Goal: Information Seeking & Learning: Learn about a topic

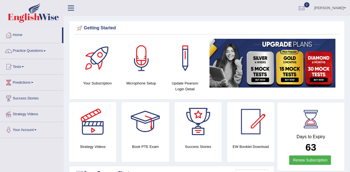
click at [40, 50] on link "Practice Questions" at bounding box center [31, 50] width 63 height 14
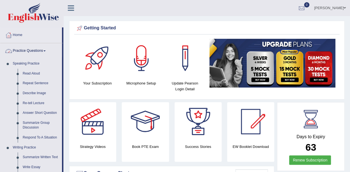
click at [35, 72] on link "Read Aloud" at bounding box center [41, 74] width 42 height 10
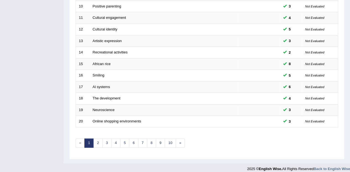
scroll to position [192, 0]
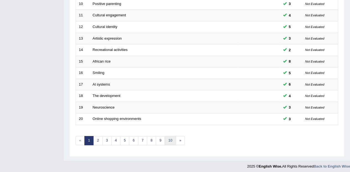
click at [171, 136] on link "10" at bounding box center [169, 140] width 11 height 9
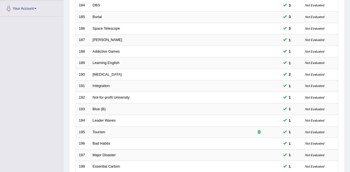
scroll to position [192, 0]
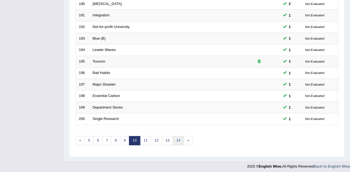
click at [177, 136] on link "14" at bounding box center [177, 140] width 11 height 9
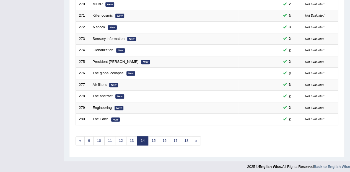
scroll to position [192, 0]
click at [185, 139] on link "18" at bounding box center [185, 140] width 11 height 9
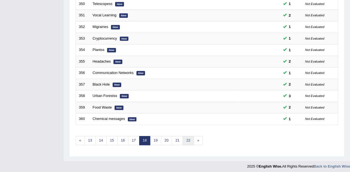
click at [185, 137] on link "22" at bounding box center [187, 140] width 11 height 9
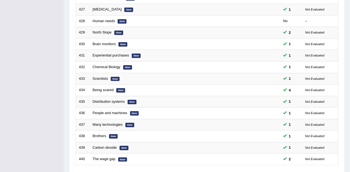
scroll to position [192, 0]
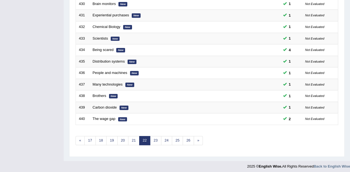
click at [187, 137] on link "26" at bounding box center [187, 140] width 11 height 9
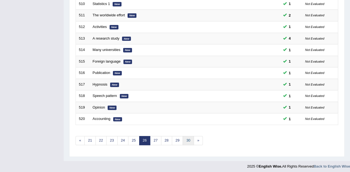
click at [190, 140] on link "30" at bounding box center [187, 140] width 11 height 9
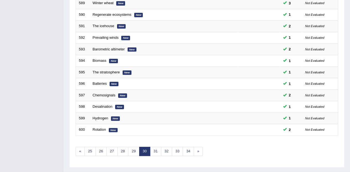
scroll to position [192, 0]
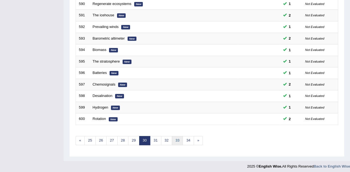
click at [177, 140] on link "33" at bounding box center [177, 140] width 11 height 9
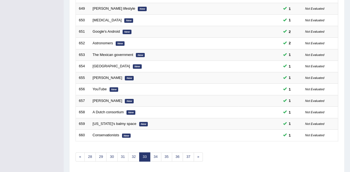
scroll to position [192, 0]
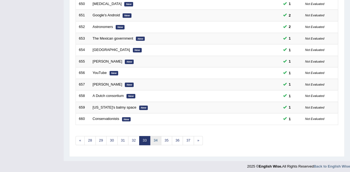
click at [155, 137] on link "34" at bounding box center [155, 140] width 11 height 9
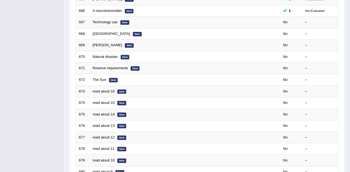
scroll to position [139, 0]
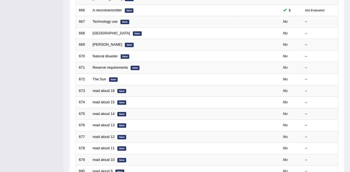
click at [107, 21] on link "Technology use" at bounding box center [105, 21] width 25 height 4
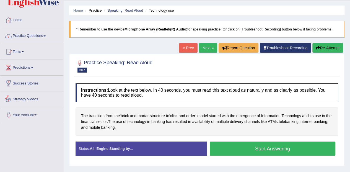
scroll to position [23, 0]
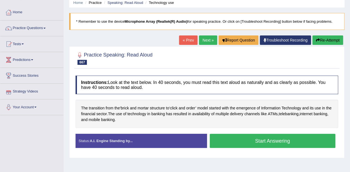
click at [263, 138] on button "Start Answering" at bounding box center [273, 140] width 126 height 14
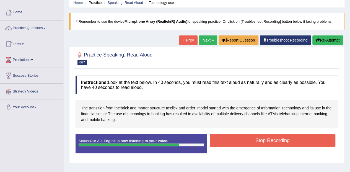
click at [266, 137] on button "Stop Recording" at bounding box center [273, 140] width 126 height 13
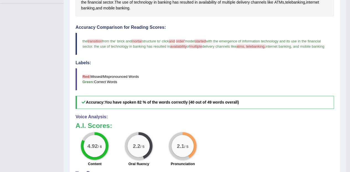
scroll to position [142, 0]
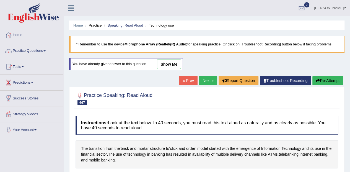
click at [207, 79] on link "Next »" at bounding box center [208, 80] width 18 height 9
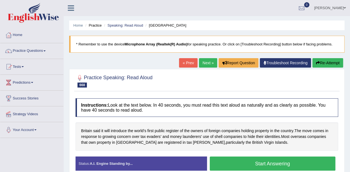
click at [268, 160] on button "Start Answering" at bounding box center [273, 163] width 126 height 14
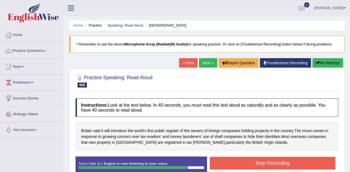
click at [279, 161] on button "Stop Recording" at bounding box center [273, 162] width 126 height 13
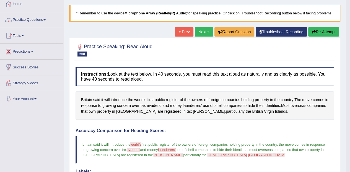
scroll to position [32, 0]
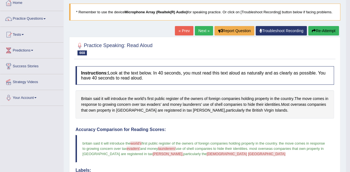
click at [201, 29] on link "Next »" at bounding box center [204, 30] width 18 height 9
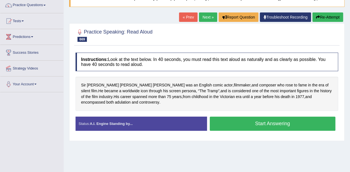
click at [274, 121] on button "Start Answering" at bounding box center [273, 123] width 126 height 14
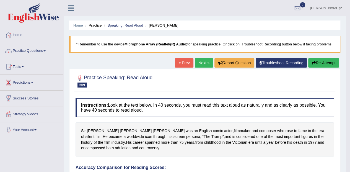
click at [317, 62] on button "Re-Attempt" at bounding box center [323, 62] width 31 height 9
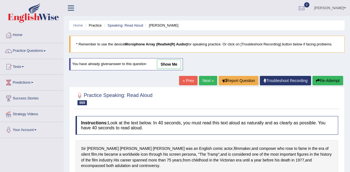
click at [96, 146] on span "[PERSON_NAME]" at bounding box center [103, 148] width 32 height 6
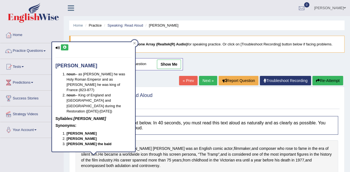
click at [65, 46] on icon at bounding box center [64, 47] width 4 height 3
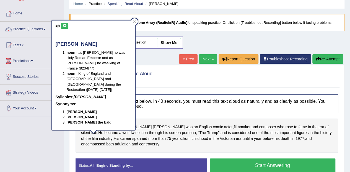
scroll to position [30, 0]
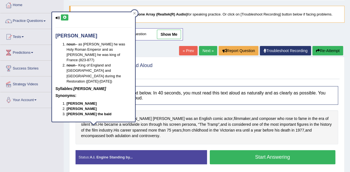
click at [132, 130] on span "spanned" at bounding box center [139, 130] width 15 height 6
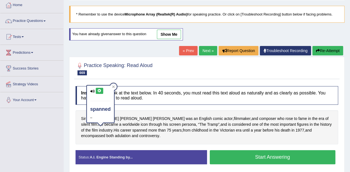
click at [100, 90] on icon at bounding box center [99, 90] width 4 height 3
click at [260, 154] on button "Start Answering" at bounding box center [273, 157] width 126 height 14
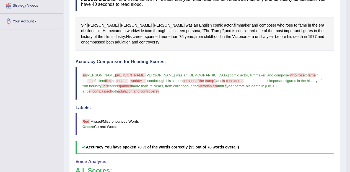
scroll to position [0, 0]
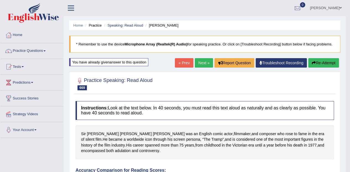
click at [206, 61] on link "Next »" at bounding box center [204, 62] width 18 height 9
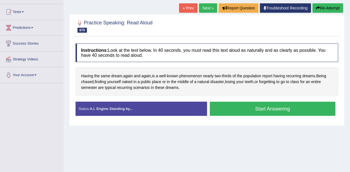
click at [245, 105] on button "Start Answering" at bounding box center [273, 108] width 126 height 14
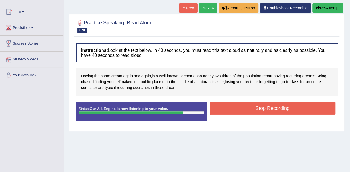
click at [253, 104] on button "Stop Recording" at bounding box center [273, 108] width 126 height 13
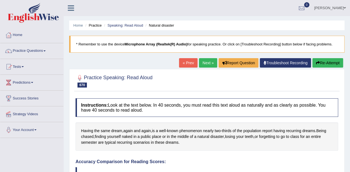
click at [206, 61] on link "Next »" at bounding box center [208, 62] width 18 height 9
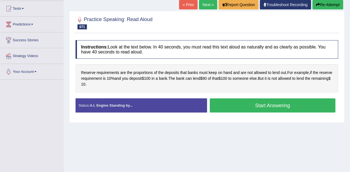
click at [251, 106] on button "Start Answering" at bounding box center [273, 105] width 126 height 14
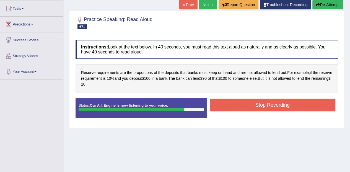
click at [238, 104] on button "Stop Recording" at bounding box center [273, 104] width 126 height 13
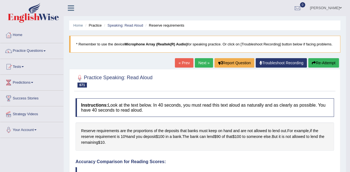
click at [205, 58] on link "Next »" at bounding box center [204, 62] width 18 height 9
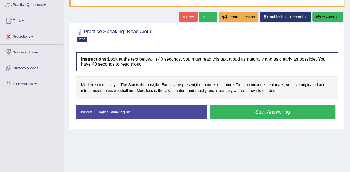
click at [233, 105] on button "Start Answering" at bounding box center [273, 112] width 126 height 14
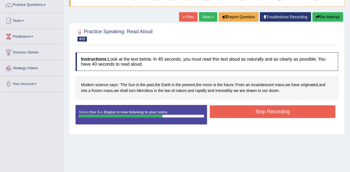
click at [269, 112] on button "Stop Recording" at bounding box center [273, 111] width 126 height 13
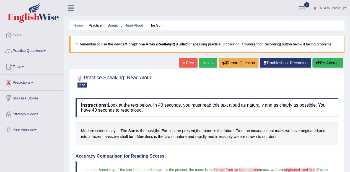
click at [208, 60] on link "Next »" at bounding box center [208, 62] width 18 height 9
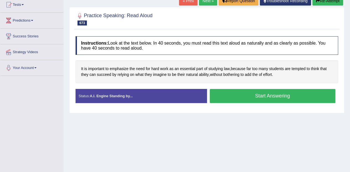
click at [233, 94] on button "Start Answering" at bounding box center [273, 96] width 126 height 14
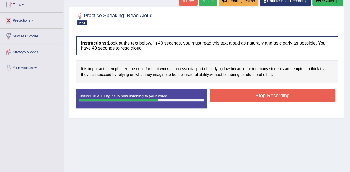
click at [257, 94] on button "Stop Recording" at bounding box center [273, 95] width 126 height 13
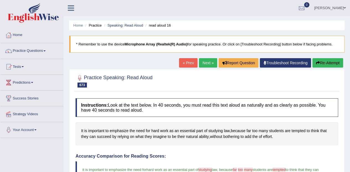
click at [209, 66] on link "Next »" at bounding box center [208, 62] width 18 height 9
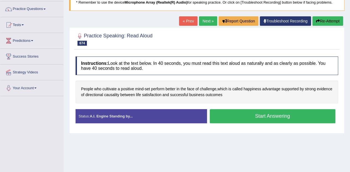
click at [232, 118] on button "Start Answering" at bounding box center [273, 116] width 126 height 14
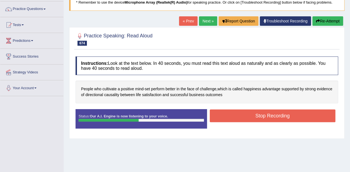
click at [252, 114] on button "Stop Recording" at bounding box center [273, 115] width 126 height 13
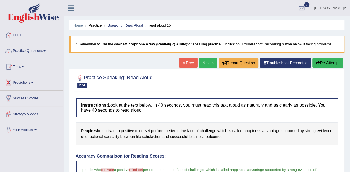
click at [205, 65] on link "Next »" at bounding box center [208, 62] width 18 height 9
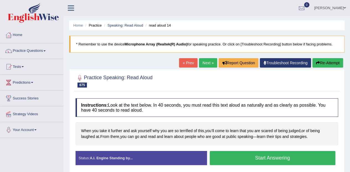
click at [243, 151] on button "Start Answering" at bounding box center [273, 158] width 126 height 14
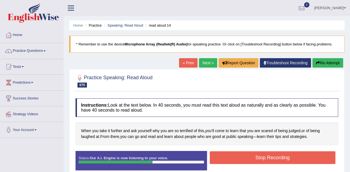
click at [282, 158] on button "Stop Recording" at bounding box center [273, 157] width 126 height 13
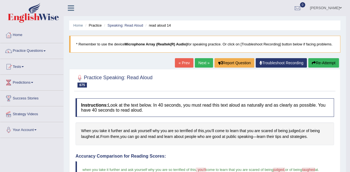
click at [204, 62] on link "Next »" at bounding box center [204, 62] width 18 height 9
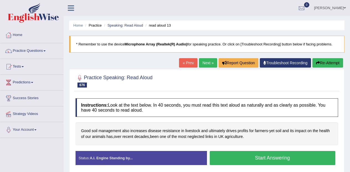
scroll to position [22, 0]
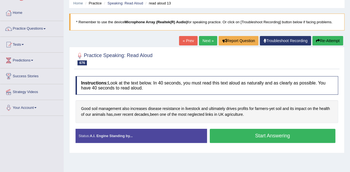
click at [247, 134] on button "Start Answering" at bounding box center [273, 136] width 126 height 14
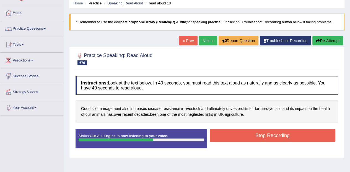
click at [271, 135] on button "Stop Recording" at bounding box center [273, 135] width 126 height 13
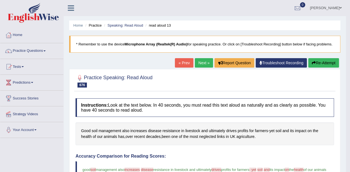
click at [203, 64] on link "Next »" at bounding box center [204, 62] width 18 height 9
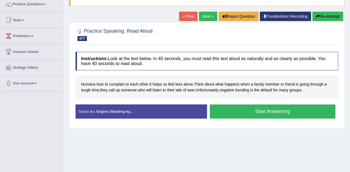
click at [238, 110] on button "Start Answering" at bounding box center [273, 111] width 126 height 14
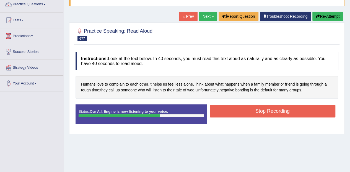
click at [294, 104] on div "Start Answering" at bounding box center [272, 104] width 131 height 0
click at [299, 104] on div "Start Answering" at bounding box center [272, 104] width 131 height 0
click at [303, 106] on button "Stop Recording" at bounding box center [273, 110] width 126 height 13
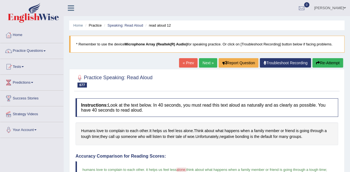
click at [207, 61] on link "Next »" at bounding box center [208, 62] width 18 height 9
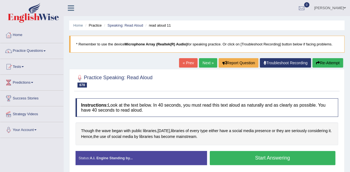
click at [268, 159] on button "Start Answering" at bounding box center [273, 158] width 126 height 14
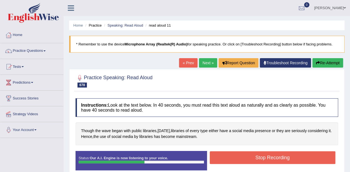
click at [280, 157] on button "Stop Recording" at bounding box center [273, 157] width 126 height 13
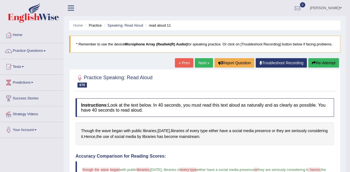
click at [93, 130] on span "Though" at bounding box center [87, 131] width 13 height 6
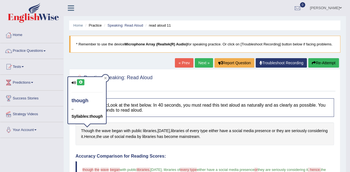
click at [81, 82] on icon at bounding box center [80, 81] width 4 height 3
click at [328, 62] on button "Re-Attempt" at bounding box center [323, 62] width 31 height 9
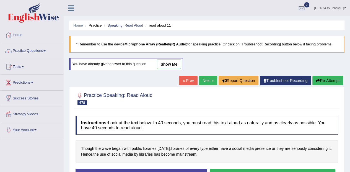
click at [148, 145] on span "libraries" at bounding box center [150, 148] width 14 height 6
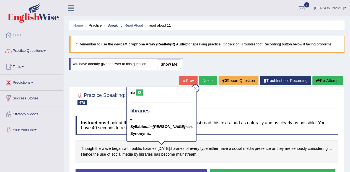
click at [139, 93] on icon at bounding box center [139, 92] width 4 height 3
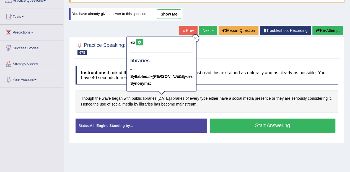
scroll to position [50, 0]
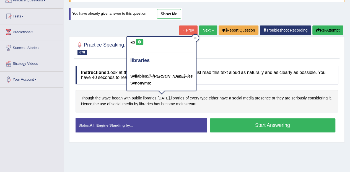
click at [177, 96] on span "libraries" at bounding box center [178, 98] width 14 height 6
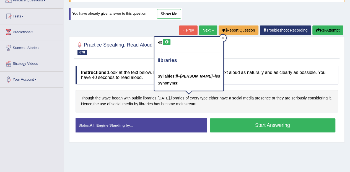
click at [167, 43] on icon at bounding box center [166, 41] width 4 height 3
click at [249, 122] on button "Start Answering" at bounding box center [273, 125] width 126 height 14
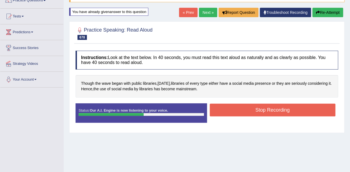
click at [265, 109] on button "Stop Recording" at bounding box center [273, 109] width 126 height 13
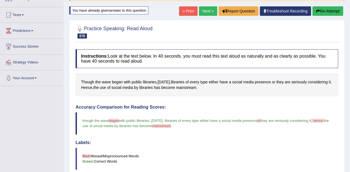
scroll to position [0, 0]
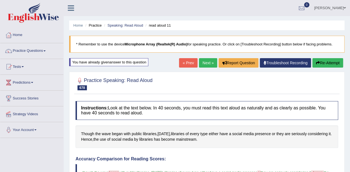
click at [207, 61] on link "Next »" at bounding box center [208, 62] width 18 height 9
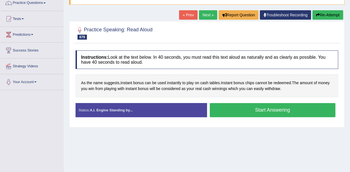
click at [245, 103] on button "Start Answering" at bounding box center [273, 110] width 126 height 14
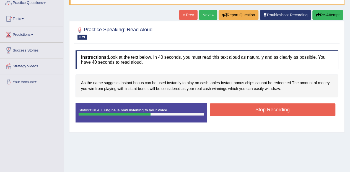
click at [282, 110] on button "Stop Recording" at bounding box center [273, 109] width 126 height 13
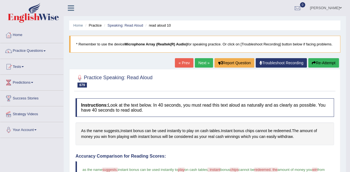
click at [204, 61] on link "Next »" at bounding box center [204, 62] width 18 height 9
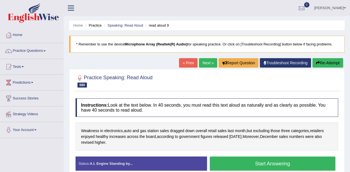
click at [244, 160] on button "Start Answering" at bounding box center [273, 163] width 126 height 14
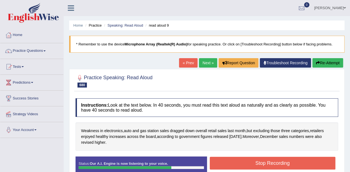
click at [261, 162] on button "Stop Recording" at bounding box center [273, 162] width 126 height 13
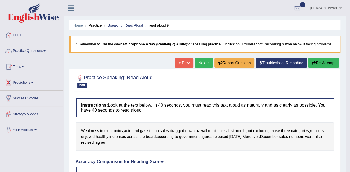
click at [205, 63] on link "Next »" at bounding box center [204, 62] width 18 height 9
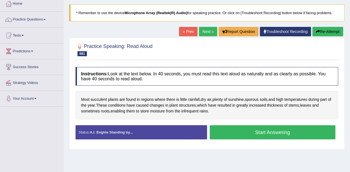
scroll to position [33, 0]
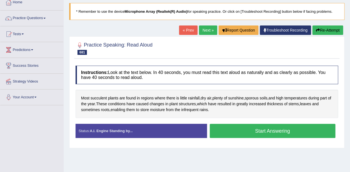
click at [252, 132] on button "Start Answering" at bounding box center [273, 131] width 126 height 14
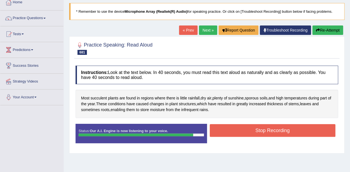
click at [248, 126] on button "Stop Recording" at bounding box center [273, 130] width 126 height 13
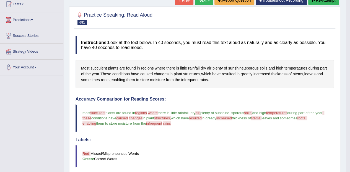
scroll to position [0, 0]
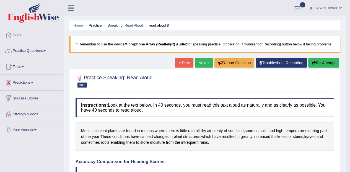
click at [200, 61] on link "Next »" at bounding box center [204, 62] width 18 height 9
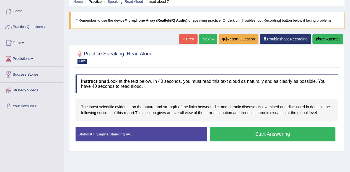
scroll to position [28, 0]
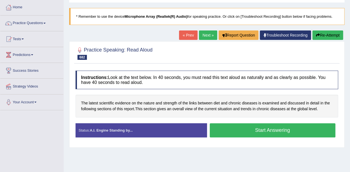
click at [220, 130] on button "Start Answering" at bounding box center [273, 130] width 126 height 14
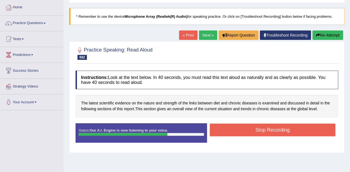
click at [302, 127] on button "Stop Recording" at bounding box center [273, 129] width 126 height 13
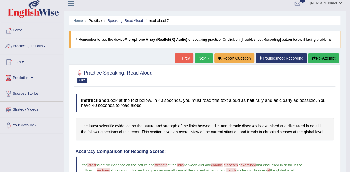
scroll to position [0, 0]
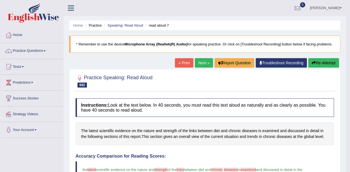
click at [42, 50] on link "Practice Questions" at bounding box center [31, 50] width 63 height 14
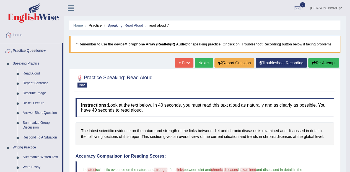
click at [44, 82] on link "Repeat Sentence" at bounding box center [41, 83] width 42 height 10
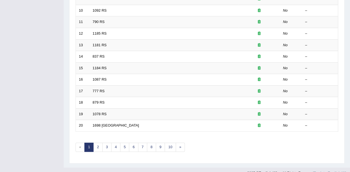
scroll to position [192, 0]
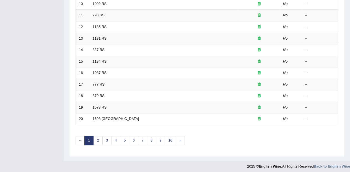
click at [139, 148] on div "Showing 1-20 of 2,652 items. # Title Exam Occurring Taken Last Result 1 1175 RS…" at bounding box center [206, 8] width 262 height 287
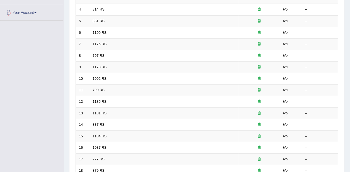
scroll to position [0, 0]
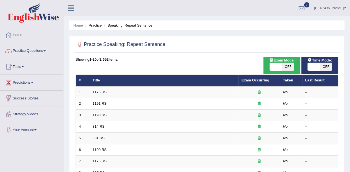
click at [102, 92] on link "1175 RS" at bounding box center [100, 92] width 14 height 4
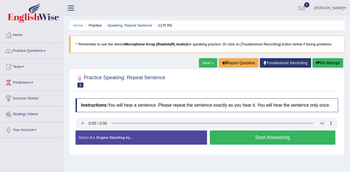
click at [276, 138] on button "Start Answering" at bounding box center [273, 137] width 126 height 14
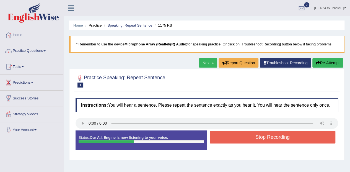
click at [294, 139] on button "Stop Recording" at bounding box center [273, 136] width 126 height 13
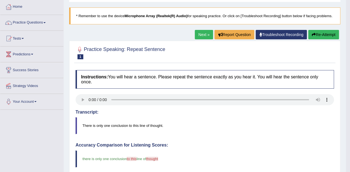
scroll to position [28, 0]
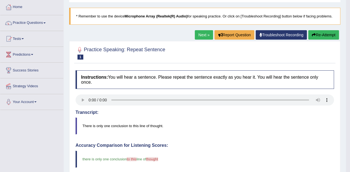
click at [200, 30] on link "Next »" at bounding box center [204, 34] width 18 height 9
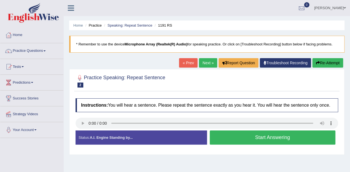
click at [298, 138] on button "Start Answering" at bounding box center [273, 137] width 126 height 14
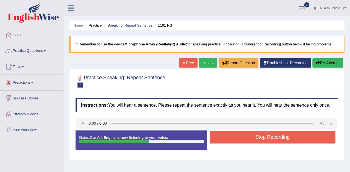
click at [290, 136] on button "Stop Recording" at bounding box center [273, 136] width 126 height 13
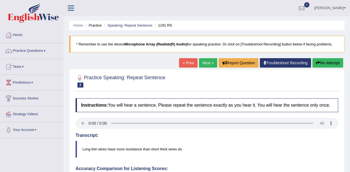
click at [332, 59] on button "Re-Attempt" at bounding box center [327, 62] width 31 height 9
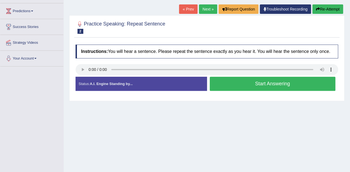
scroll to position [71, 0]
click at [280, 83] on button "Start Answering" at bounding box center [273, 84] width 126 height 14
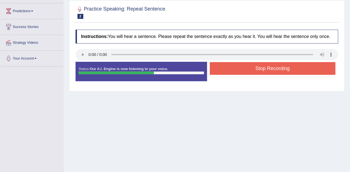
click at [284, 70] on button "Stop Recording" at bounding box center [273, 68] width 126 height 13
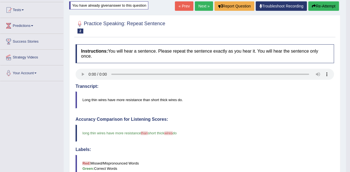
scroll to position [0, 0]
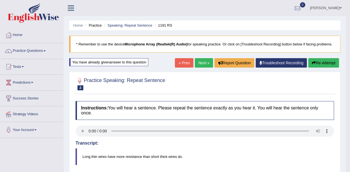
click at [210, 63] on link "Next »" at bounding box center [204, 62] width 18 height 9
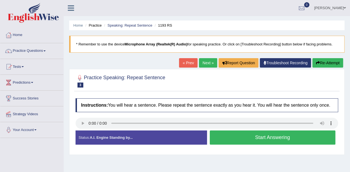
click at [283, 135] on button "Start Answering" at bounding box center [273, 137] width 126 height 14
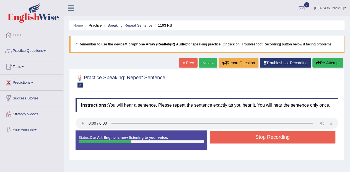
click at [298, 136] on button "Stop Recording" at bounding box center [273, 136] width 126 height 13
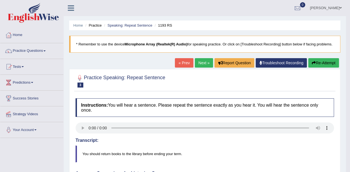
click at [200, 60] on link "Next »" at bounding box center [204, 62] width 18 height 9
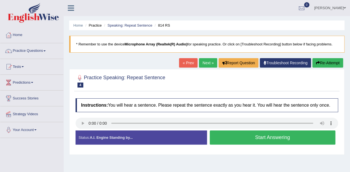
click at [248, 137] on button "Start Answering" at bounding box center [273, 137] width 126 height 14
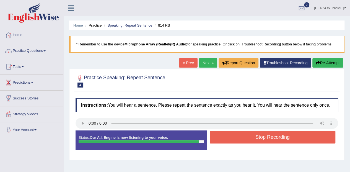
click at [260, 137] on button "Stop Recording" at bounding box center [273, 136] width 126 height 13
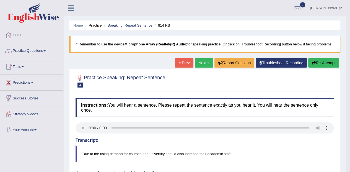
click at [323, 63] on button "Re-Attempt" at bounding box center [323, 62] width 31 height 9
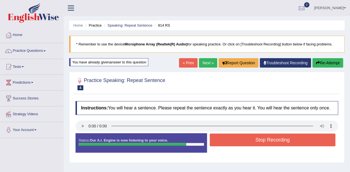
click at [260, 143] on button "Stop Recording" at bounding box center [273, 139] width 126 height 13
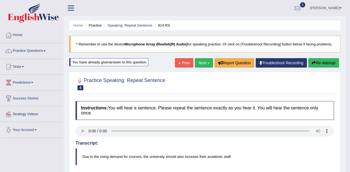
click at [203, 65] on link "Next »" at bounding box center [204, 62] width 18 height 9
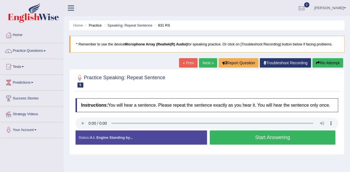
click at [260, 132] on button "Start Answering" at bounding box center [273, 137] width 126 height 14
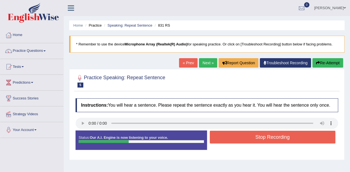
click at [264, 133] on button "Stop Recording" at bounding box center [273, 136] width 126 height 13
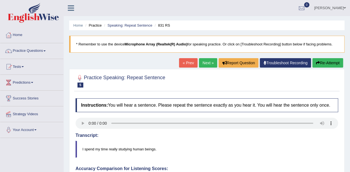
click at [323, 61] on button "Re-Attempt" at bounding box center [327, 62] width 31 height 9
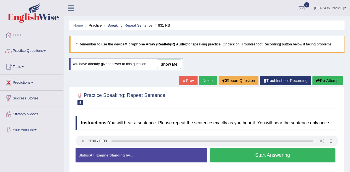
click at [255, 153] on button "Start Answering" at bounding box center [273, 155] width 126 height 14
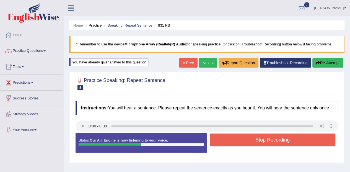
click at [271, 144] on button "Stop Recording" at bounding box center [273, 139] width 126 height 13
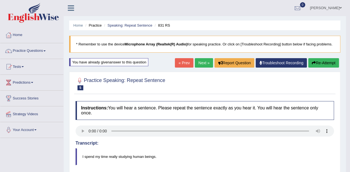
click at [201, 64] on link "Next »" at bounding box center [204, 62] width 18 height 9
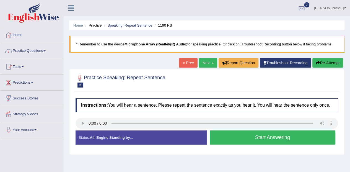
click at [249, 140] on button "Start Answering" at bounding box center [273, 137] width 126 height 14
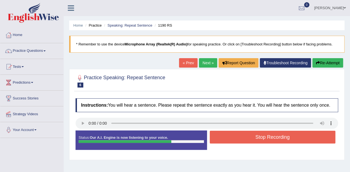
click at [258, 138] on button "Stop Recording" at bounding box center [273, 136] width 126 height 13
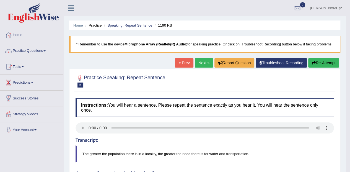
click at [320, 61] on button "Re-Attempt" at bounding box center [323, 62] width 31 height 9
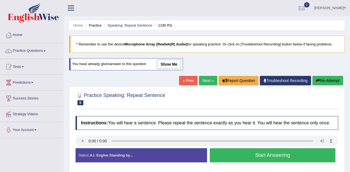
click at [270, 157] on button "Start Answering" at bounding box center [273, 155] width 126 height 14
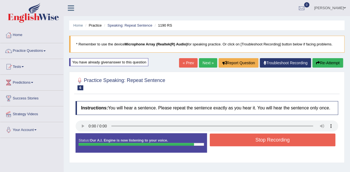
click at [270, 141] on button "Stop Recording" at bounding box center [273, 139] width 126 height 13
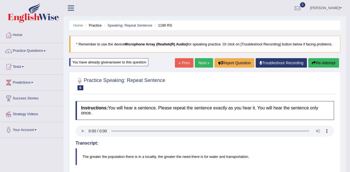
click at [200, 64] on link "Next »" at bounding box center [204, 62] width 18 height 9
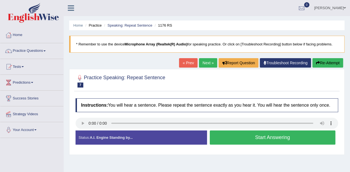
click at [255, 135] on button "Start Answering" at bounding box center [273, 137] width 126 height 14
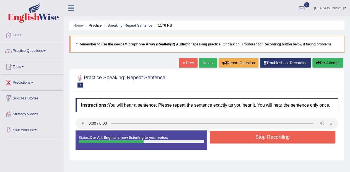
click at [246, 135] on button "Stop Recording" at bounding box center [273, 136] width 126 height 13
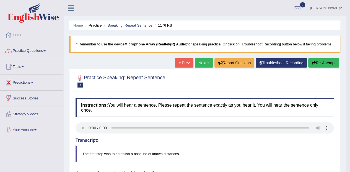
click at [195, 63] on link "Next »" at bounding box center [204, 62] width 18 height 9
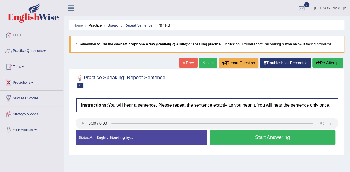
click at [85, 130] on div "Created with Highcharts 7.1.2 Too low Too high Time Pitch meter: 0 2.5 5 7.5 10" at bounding box center [140, 130] width 134 height 0
click at [255, 140] on button "Start Answering" at bounding box center [273, 137] width 126 height 14
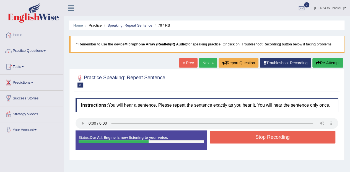
click at [241, 133] on button "Stop Recording" at bounding box center [273, 136] width 126 height 13
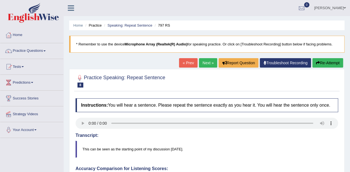
click at [199, 61] on link "Next »" at bounding box center [208, 62] width 18 height 9
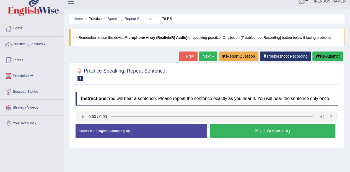
scroll to position [9, 0]
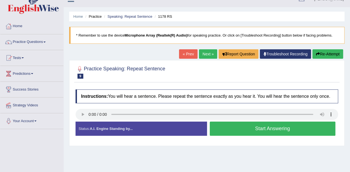
click at [235, 125] on button "Start Answering" at bounding box center [273, 128] width 126 height 14
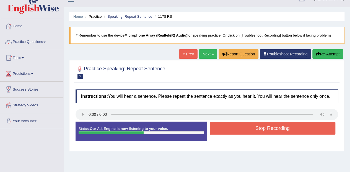
click at [247, 133] on button "Stop Recording" at bounding box center [273, 128] width 126 height 13
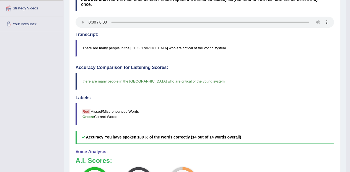
scroll to position [0, 0]
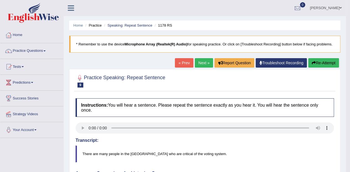
click at [197, 62] on link "Next »" at bounding box center [204, 62] width 18 height 9
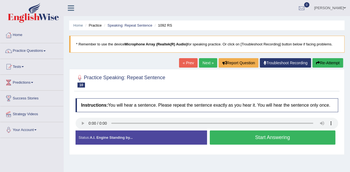
click at [246, 140] on button "Start Answering" at bounding box center [273, 137] width 126 height 14
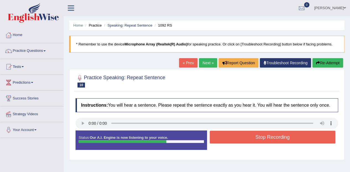
click at [247, 136] on button "Stop Recording" at bounding box center [273, 136] width 126 height 13
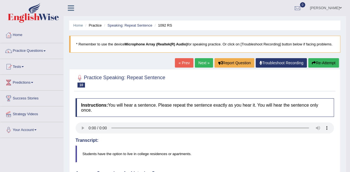
click at [37, 52] on link "Practice Questions" at bounding box center [31, 50] width 63 height 14
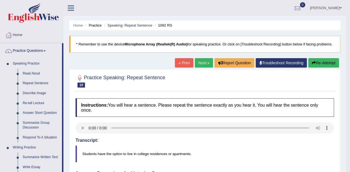
click at [39, 94] on link "Describe Image" at bounding box center [41, 93] width 42 height 10
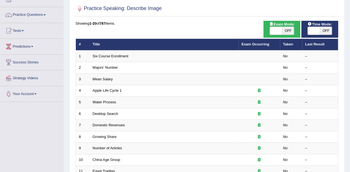
scroll to position [40, 0]
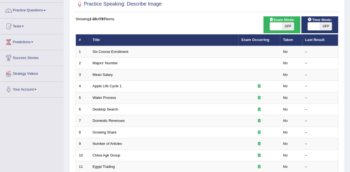
click at [108, 50] on link "Six Course Enrollment" at bounding box center [111, 51] width 36 height 4
click at [111, 49] on link "Six Course Enrollment" at bounding box center [111, 51] width 36 height 4
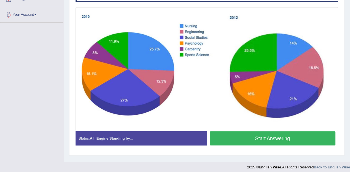
scroll to position [118, 0]
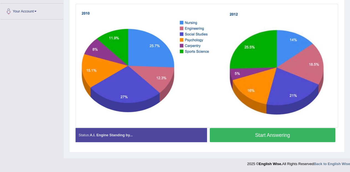
click at [309, 135] on button "Start Answering" at bounding box center [273, 135] width 126 height 14
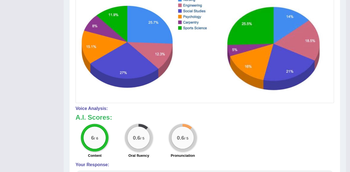
scroll to position [0, 0]
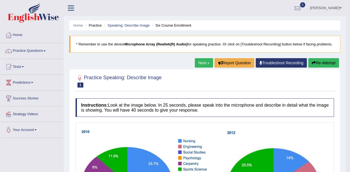
click at [207, 64] on link "Next »" at bounding box center [204, 62] width 18 height 9
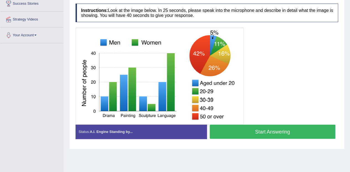
click at [262, 133] on button "Start Answering" at bounding box center [273, 131] width 126 height 14
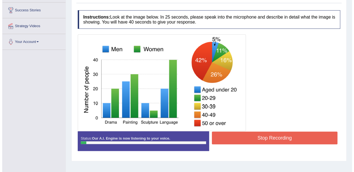
scroll to position [92, 0]
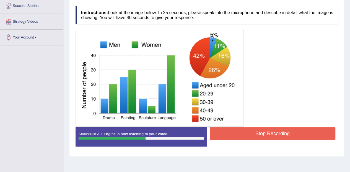
click at [284, 136] on button "Stop Recording" at bounding box center [273, 133] width 126 height 13
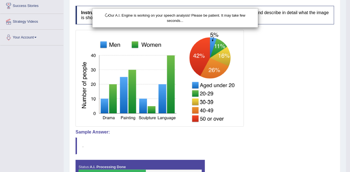
click at [217, 142] on div "Our A.I. Engine is working on your speech analysis! Please be patient. It may t…" at bounding box center [175, 86] width 350 height 172
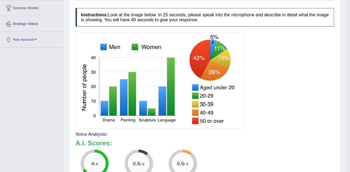
scroll to position [0, 0]
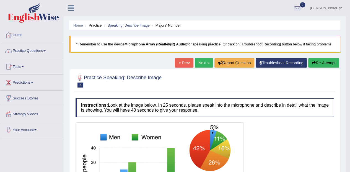
click at [28, 51] on link "Practice Questions" at bounding box center [31, 50] width 63 height 14
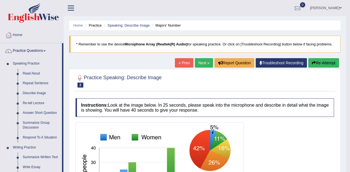
click at [39, 99] on link "Re-tell Lecture" at bounding box center [41, 103] width 42 height 10
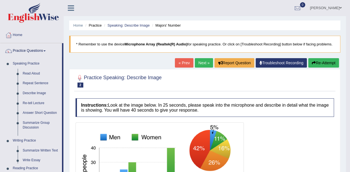
click at [39, 163] on link "Reading Practice" at bounding box center [36, 168] width 52 height 10
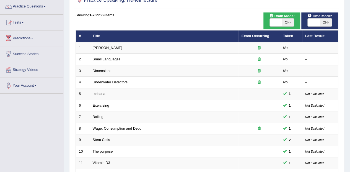
scroll to position [43, 0]
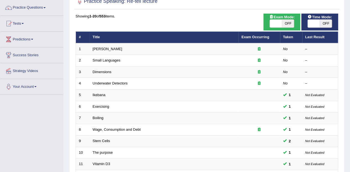
click at [104, 48] on link "[PERSON_NAME]" at bounding box center [108, 49] width 30 height 4
click at [97, 42] on th "Title" at bounding box center [164, 38] width 149 height 12
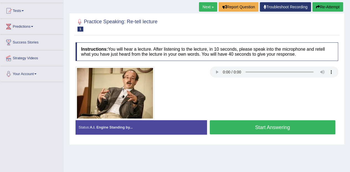
scroll to position [60, 0]
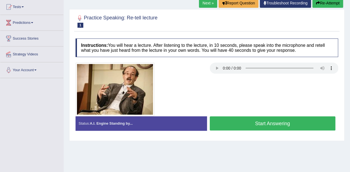
click at [284, 121] on button "Start Answering" at bounding box center [273, 123] width 126 height 14
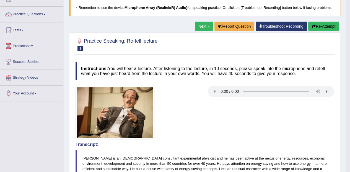
scroll to position [0, 0]
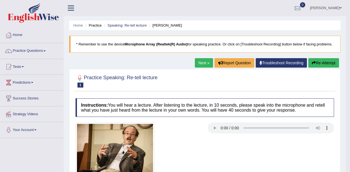
click at [201, 62] on link "Next »" at bounding box center [204, 62] width 18 height 9
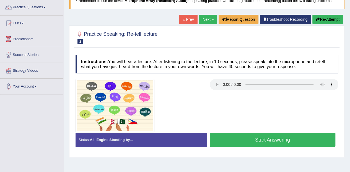
scroll to position [54, 0]
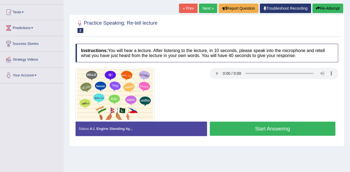
click at [80, 88] on img at bounding box center [114, 94] width 79 height 53
click at [305, 128] on button "Start Answering" at bounding box center [273, 128] width 126 height 14
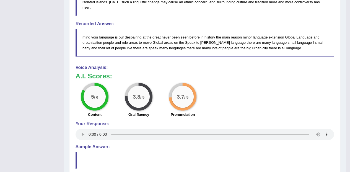
scroll to position [0, 0]
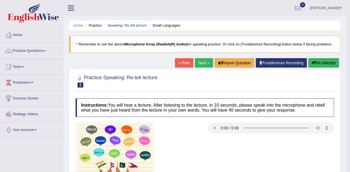
click at [200, 62] on link "Next »" at bounding box center [204, 62] width 18 height 9
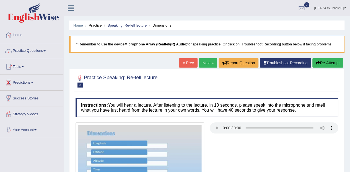
click at [23, 49] on link "Practice Questions" at bounding box center [31, 50] width 63 height 14
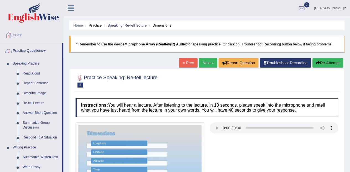
click at [20, 112] on link "Answer Short Question" at bounding box center [41, 113] width 42 height 10
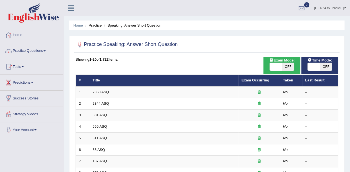
click at [15, 42] on li "Home" at bounding box center [31, 35] width 63 height 16
click at [23, 44] on link "Practice Questions" at bounding box center [31, 50] width 63 height 14
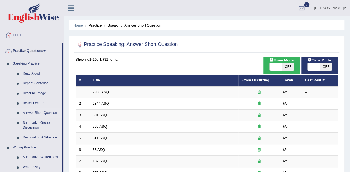
click at [28, 101] on link "Re-tell Lecture" at bounding box center [41, 103] width 42 height 10
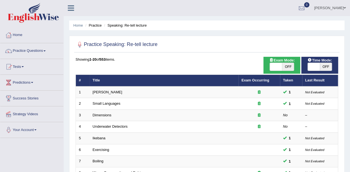
click at [18, 50] on link "Practice Questions" at bounding box center [31, 50] width 63 height 14
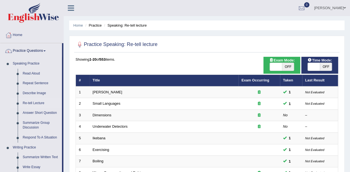
click at [35, 111] on link "Answer Short Question" at bounding box center [41, 113] width 42 height 10
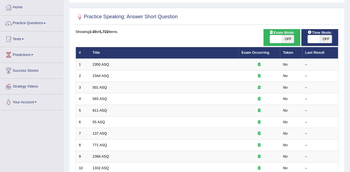
scroll to position [28, 0]
click at [97, 58] on th "Title" at bounding box center [164, 53] width 149 height 12
click at [100, 59] on td "2350 ASQ" at bounding box center [164, 65] width 149 height 12
click at [100, 63] on link "2350 ASQ" at bounding box center [101, 64] width 16 height 4
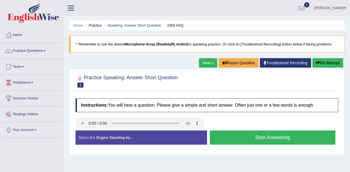
click at [315, 134] on button "Start Answering" at bounding box center [273, 137] width 126 height 14
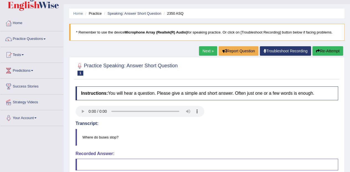
scroll to position [12, 0]
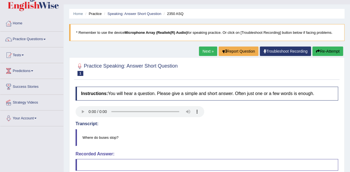
click at [336, 52] on button "Re-Attempt" at bounding box center [327, 50] width 31 height 9
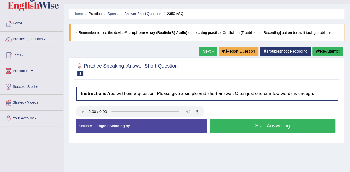
click at [325, 125] on button "Start Answering" at bounding box center [273, 126] width 126 height 14
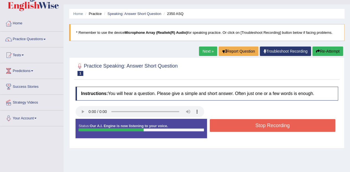
click at [319, 120] on button "Stop Recording" at bounding box center [273, 125] width 126 height 13
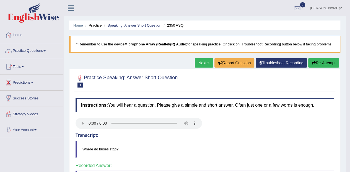
click at [208, 64] on link "Next »" at bounding box center [204, 62] width 18 height 9
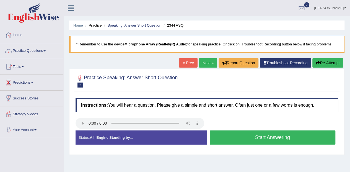
click at [309, 135] on button "Start Answering" at bounding box center [273, 137] width 126 height 14
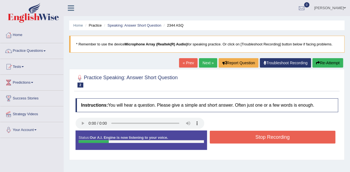
click at [320, 133] on button "Stop Recording" at bounding box center [273, 136] width 126 height 13
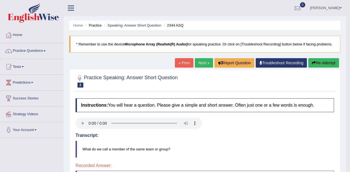
click at [328, 65] on button "Re-Attempt" at bounding box center [323, 62] width 31 height 9
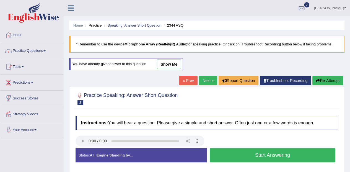
click at [323, 154] on button "Start Answering" at bounding box center [273, 155] width 126 height 14
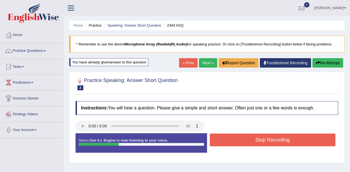
click at [320, 138] on button "Stop Recording" at bounding box center [273, 139] width 126 height 13
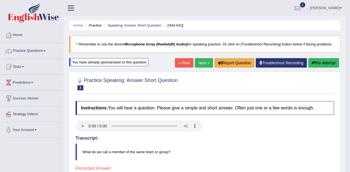
click at [330, 58] on button "Re-Attempt" at bounding box center [323, 62] width 31 height 9
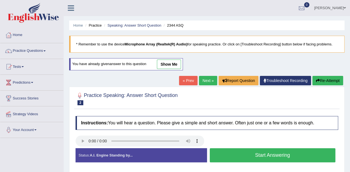
click at [323, 155] on button "Start Answering" at bounding box center [273, 155] width 126 height 14
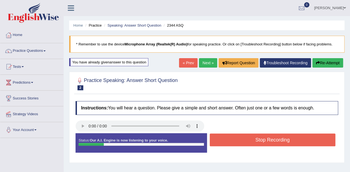
click at [320, 137] on button "Stop Recording" at bounding box center [273, 139] width 126 height 13
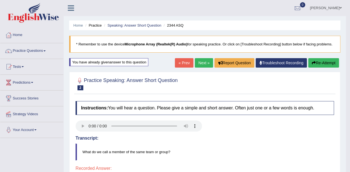
click at [323, 66] on button "Re-Attempt" at bounding box center [323, 62] width 31 height 9
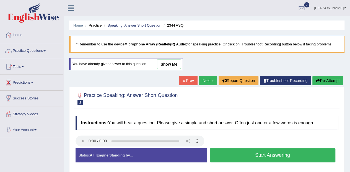
click at [324, 150] on button "Start Answering" at bounding box center [273, 155] width 126 height 14
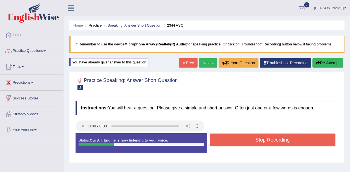
click at [316, 135] on button "Stop Recording" at bounding box center [273, 139] width 126 height 13
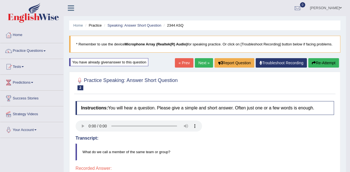
click at [331, 64] on button "Re-Attempt" at bounding box center [323, 62] width 31 height 9
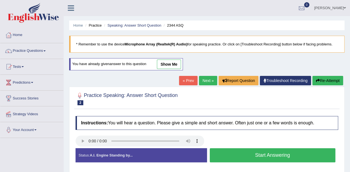
click at [321, 152] on button "Start Answering" at bounding box center [273, 155] width 126 height 14
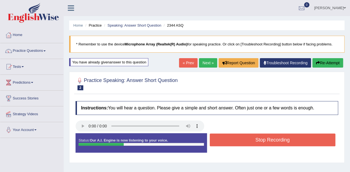
click at [312, 137] on button "Stop Recording" at bounding box center [273, 139] width 126 height 13
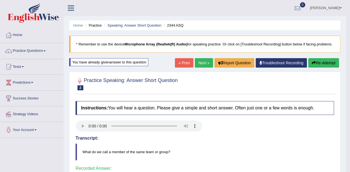
click at [206, 61] on link "Next »" at bounding box center [204, 62] width 18 height 9
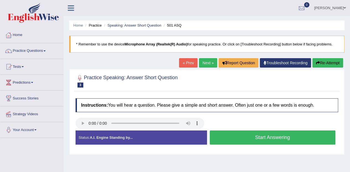
click at [262, 138] on button "Start Answering" at bounding box center [273, 137] width 126 height 14
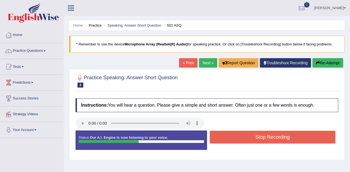
click at [256, 140] on button "Stop Recording" at bounding box center [273, 136] width 126 height 13
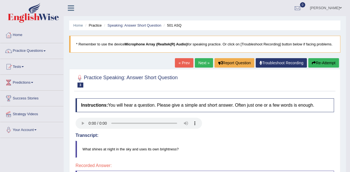
click at [329, 58] on button "Re-Attempt" at bounding box center [323, 62] width 31 height 9
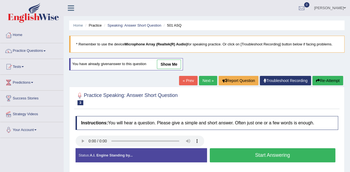
click at [243, 152] on button "Start Answering" at bounding box center [273, 155] width 126 height 14
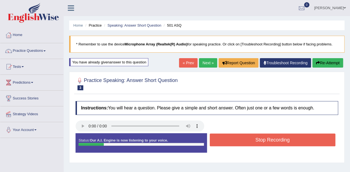
click at [257, 138] on button "Stop Recording" at bounding box center [273, 139] width 126 height 13
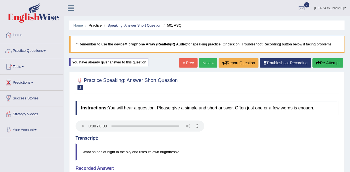
click at [339, 58] on button "Re-Attempt" at bounding box center [327, 62] width 31 height 9
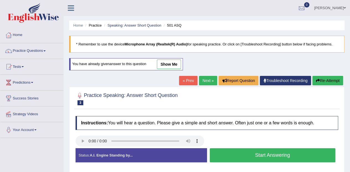
click at [266, 150] on button "Start Answering" at bounding box center [273, 155] width 126 height 14
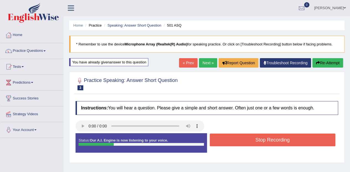
click at [321, 141] on button "Stop Recording" at bounding box center [273, 139] width 126 height 13
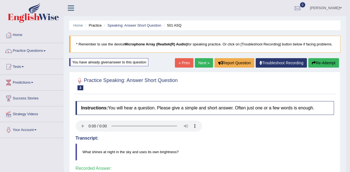
click at [206, 62] on link "Next »" at bounding box center [204, 62] width 18 height 9
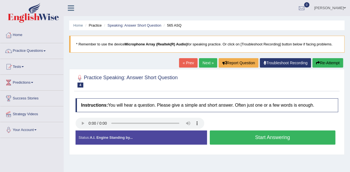
click at [313, 135] on button "Start Answering" at bounding box center [273, 137] width 126 height 14
click at [0, 0] on button "Stop Recording" at bounding box center [0, 0] width 0 height 0
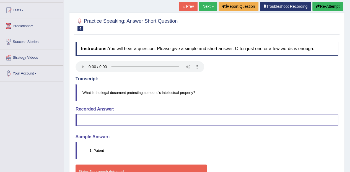
scroll to position [57, 0]
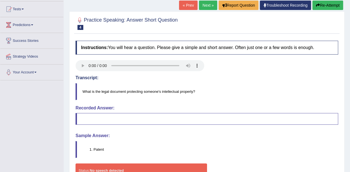
click at [332, 9] on button "Re-Attempt" at bounding box center [327, 5] width 31 height 9
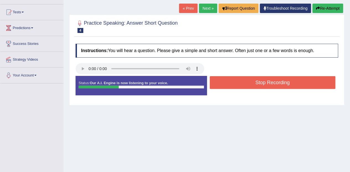
click at [320, 83] on button "Stop Recording" at bounding box center [273, 82] width 126 height 13
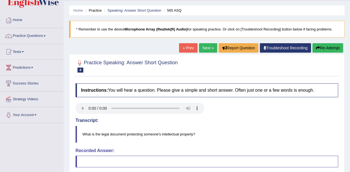
scroll to position [14, 0]
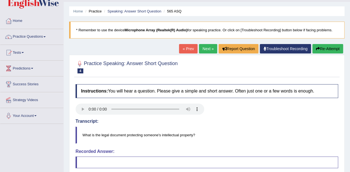
click at [329, 47] on button "Re-Attempt" at bounding box center [327, 48] width 31 height 9
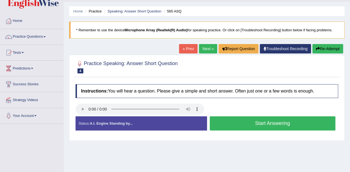
click at [319, 119] on button "Start Answering" at bounding box center [273, 123] width 126 height 14
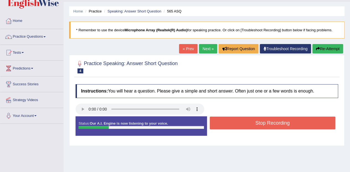
click at [315, 122] on button "Stop Recording" at bounding box center [273, 122] width 126 height 13
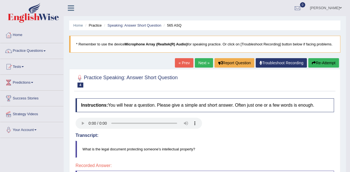
click at [199, 64] on link "Next »" at bounding box center [204, 62] width 18 height 9
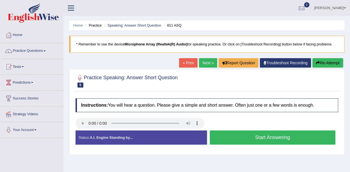
click at [84, 111] on h4 "Instructions: You will hear a question. Please give a simple and short answer. …" at bounding box center [206, 105] width 262 height 14
click at [316, 137] on button "Start Answering" at bounding box center [273, 137] width 126 height 14
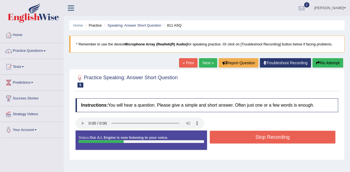
click at [319, 135] on button "Stop Recording" at bounding box center [273, 136] width 126 height 13
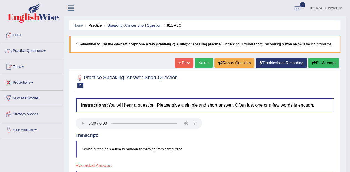
click at [321, 66] on button "Re-Attempt" at bounding box center [323, 62] width 31 height 9
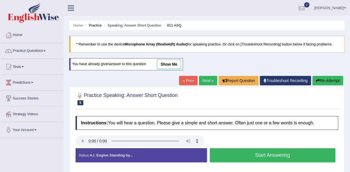
click at [330, 156] on button "Start Answering" at bounding box center [273, 155] width 126 height 14
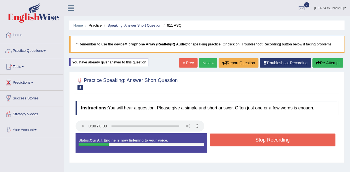
click at [318, 137] on button "Stop Recording" at bounding box center [273, 139] width 126 height 13
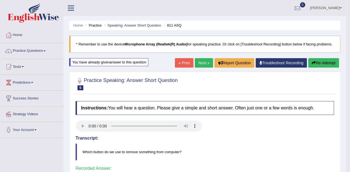
click at [202, 62] on link "Next »" at bounding box center [204, 62] width 18 height 9
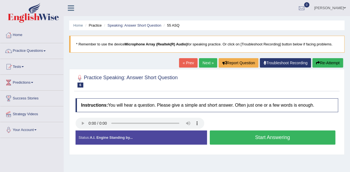
click at [296, 137] on button "Start Answering" at bounding box center [273, 137] width 126 height 14
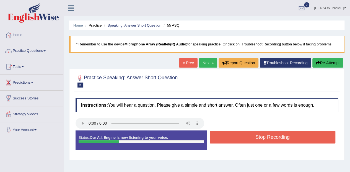
click at [310, 134] on button "Stop Recording" at bounding box center [273, 136] width 126 height 13
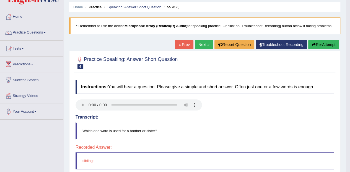
scroll to position [16, 0]
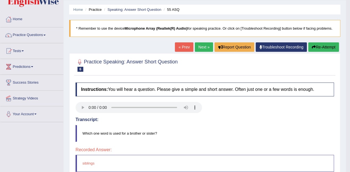
click at [321, 43] on button "Re-Attempt" at bounding box center [323, 46] width 31 height 9
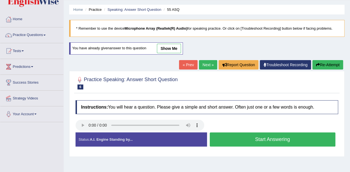
click at [311, 139] on button "Start Answering" at bounding box center [273, 139] width 126 height 14
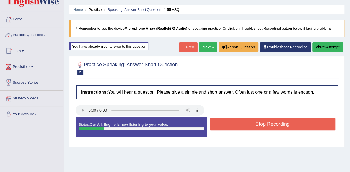
click at [318, 129] on button "Stop Recording" at bounding box center [273, 123] width 126 height 13
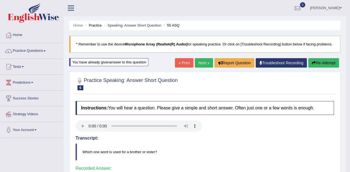
click at [197, 66] on link "Next »" at bounding box center [204, 62] width 18 height 9
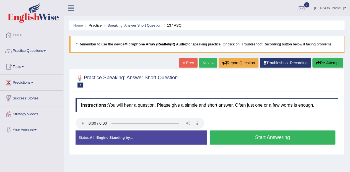
click at [298, 138] on button "Start Answering" at bounding box center [273, 137] width 126 height 14
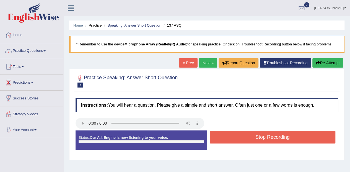
click at [298, 138] on button "Stop Recording" at bounding box center [273, 136] width 126 height 13
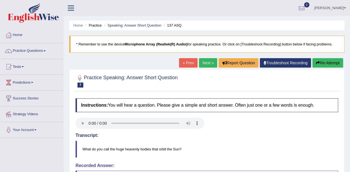
click at [329, 66] on button "Re-Attempt" at bounding box center [327, 62] width 31 height 9
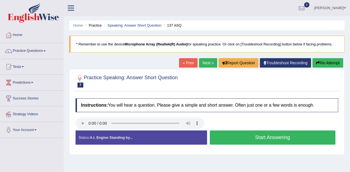
click at [308, 136] on button "Start Answering" at bounding box center [273, 137] width 126 height 14
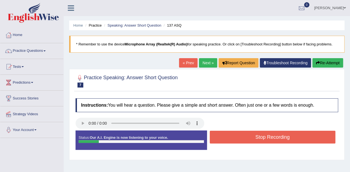
click at [304, 138] on button "Stop Recording" at bounding box center [273, 136] width 126 height 13
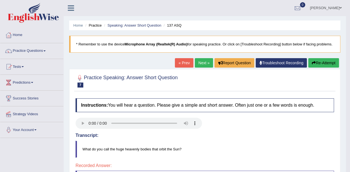
click at [205, 61] on link "Next »" at bounding box center [204, 62] width 18 height 9
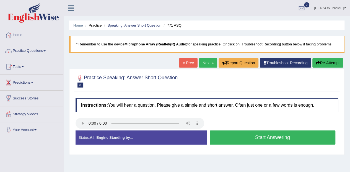
click at [305, 121] on div at bounding box center [207, 123] width 268 height 12
click at [303, 135] on button "Start Answering" at bounding box center [273, 137] width 126 height 14
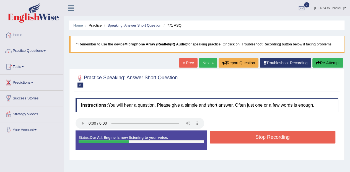
click at [303, 137] on button "Stop Recording" at bounding box center [273, 136] width 126 height 13
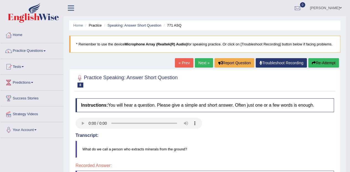
click at [326, 64] on button "Re-Attempt" at bounding box center [323, 62] width 31 height 9
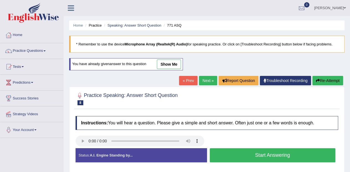
click at [303, 155] on button "Start Answering" at bounding box center [273, 155] width 126 height 14
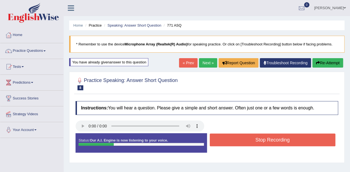
click at [303, 143] on button "Stop Recording" at bounding box center [273, 139] width 126 height 13
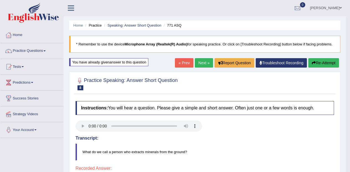
click at [202, 62] on link "Next »" at bounding box center [204, 62] width 18 height 9
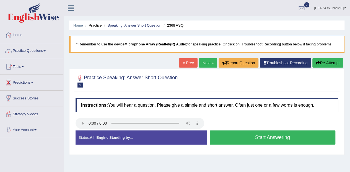
click at [292, 140] on button "Start Answering" at bounding box center [273, 137] width 126 height 14
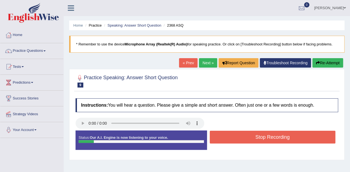
click at [295, 138] on button "Stop Recording" at bounding box center [273, 136] width 126 height 13
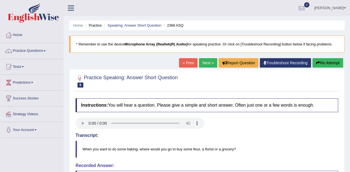
click at [329, 59] on button "Re-Attempt" at bounding box center [327, 62] width 31 height 9
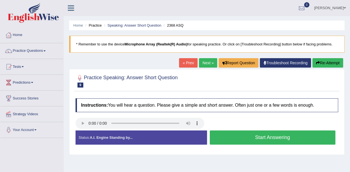
click at [308, 136] on button "Start Answering" at bounding box center [273, 137] width 126 height 14
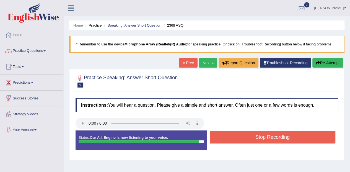
click at [307, 142] on button "Stop Recording" at bounding box center [273, 136] width 126 height 13
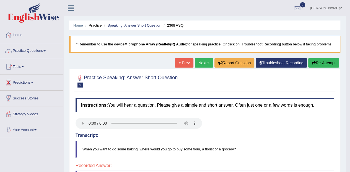
click at [326, 61] on button "Re-Attempt" at bounding box center [323, 62] width 31 height 9
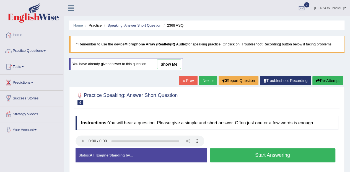
click at [306, 157] on button "Start Answering" at bounding box center [273, 155] width 126 height 14
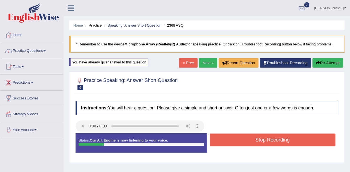
click at [306, 140] on button "Stop Recording" at bounding box center [273, 139] width 126 height 13
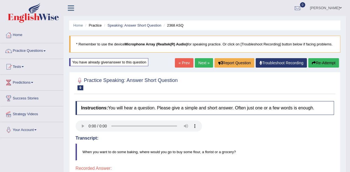
click at [331, 61] on button "Re-Attempt" at bounding box center [323, 62] width 31 height 9
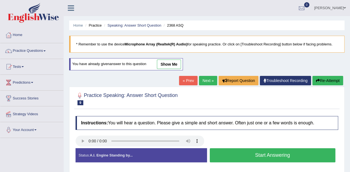
click at [302, 150] on button "Start Answering" at bounding box center [273, 155] width 126 height 14
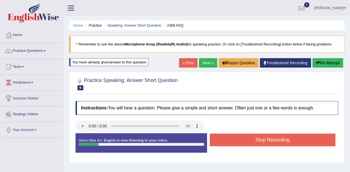
click at [303, 139] on button "Stop Recording" at bounding box center [273, 139] width 126 height 13
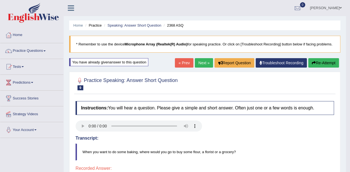
click at [325, 61] on button "Re-Attempt" at bounding box center [323, 62] width 31 height 9
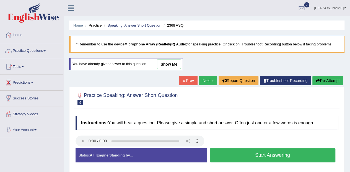
click at [308, 154] on button "Start Answering" at bounding box center [273, 155] width 126 height 14
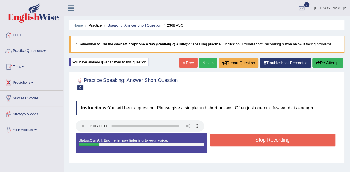
click at [304, 144] on button "Stop Recording" at bounding box center [273, 139] width 126 height 13
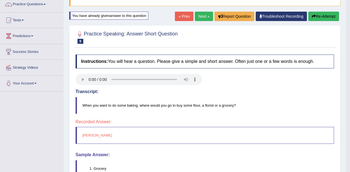
scroll to position [47, 0]
click at [195, 20] on link "Next »" at bounding box center [204, 15] width 18 height 9
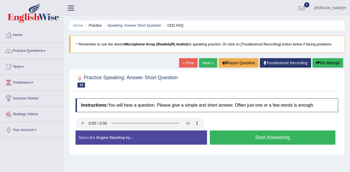
click at [301, 130] on div "Created with Highcharts 7.1.2 Too low Too high Time Pitch meter: 0 1 2 3 4 5" at bounding box center [207, 130] width 268 height 0
click at [302, 132] on button "Start Answering" at bounding box center [273, 137] width 126 height 14
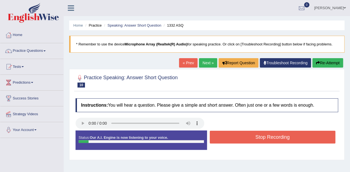
click at [302, 135] on button "Stop Recording" at bounding box center [273, 136] width 126 height 13
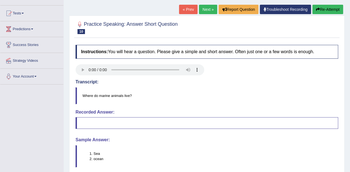
scroll to position [54, 0]
click at [332, 13] on button "Re-Attempt" at bounding box center [327, 8] width 31 height 9
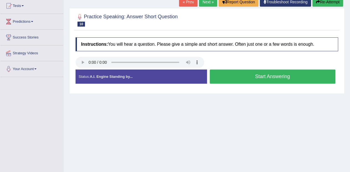
scroll to position [54, 0]
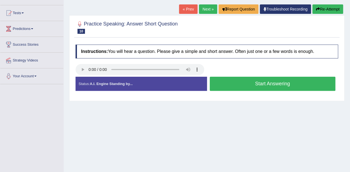
click at [305, 87] on button "Start Answering" at bounding box center [273, 84] width 126 height 14
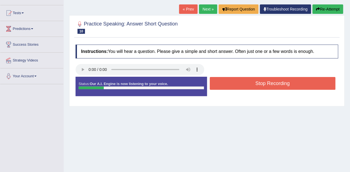
click at [303, 83] on button "Stop Recording" at bounding box center [273, 83] width 126 height 13
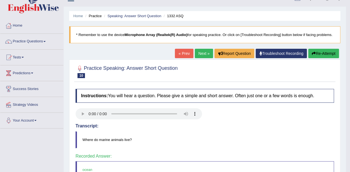
scroll to position [0, 0]
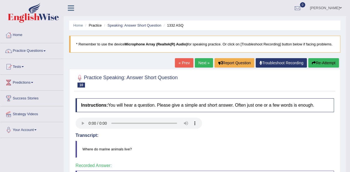
click at [24, 49] on link "Practice Questions" at bounding box center [31, 50] width 63 height 14
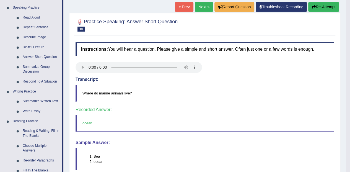
scroll to position [66, 0]
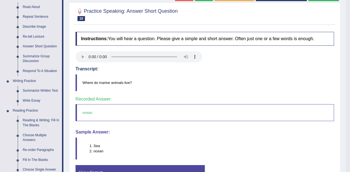
click at [33, 68] on link "Respond To A Situation" at bounding box center [41, 71] width 42 height 10
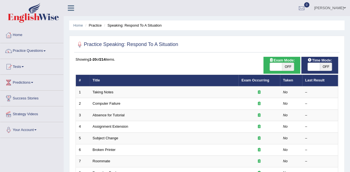
click at [107, 92] on link "Taking Notes" at bounding box center [103, 92] width 21 height 4
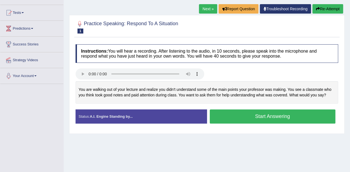
click at [298, 117] on button "Start Answering" at bounding box center [273, 116] width 126 height 14
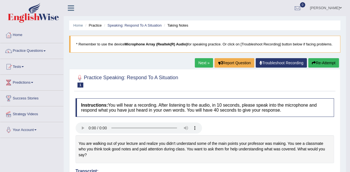
click at [200, 62] on link "Next »" at bounding box center [204, 62] width 18 height 9
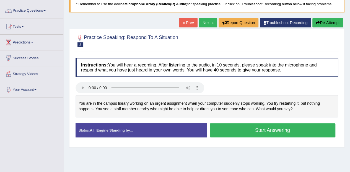
click at [249, 128] on button "Start Answering" at bounding box center [273, 130] width 126 height 14
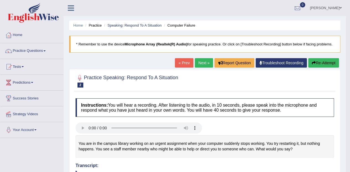
click at [201, 64] on link "Next »" at bounding box center [204, 62] width 18 height 9
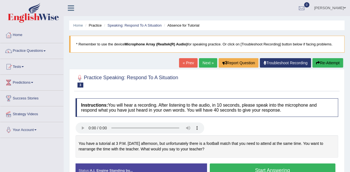
click at [309, 38] on blockquote "* Remember to use the device Microphone Array (Realtek(R) Audio) for speaking p…" at bounding box center [206, 44] width 275 height 17
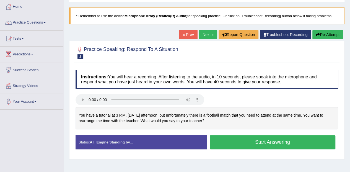
scroll to position [31, 0]
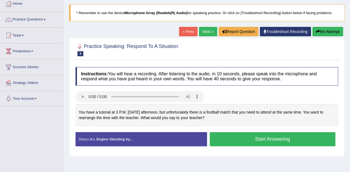
click at [274, 137] on button "Start Answering" at bounding box center [273, 139] width 126 height 14
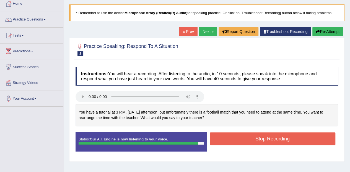
click at [293, 132] on div "Start Answering" at bounding box center [272, 132] width 131 height 0
click at [297, 135] on button "Stop Recording" at bounding box center [273, 138] width 126 height 13
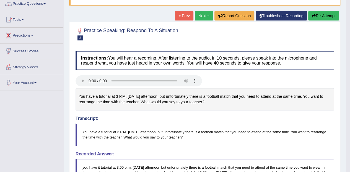
scroll to position [0, 0]
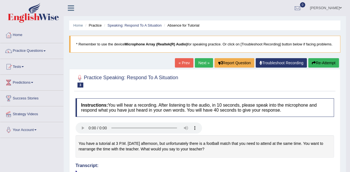
click at [203, 62] on link "Next »" at bounding box center [204, 62] width 18 height 9
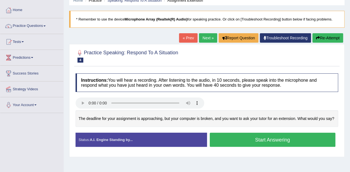
scroll to position [33, 0]
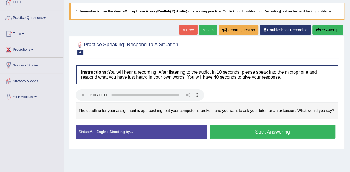
click at [292, 130] on button "Start Answering" at bounding box center [273, 131] width 126 height 14
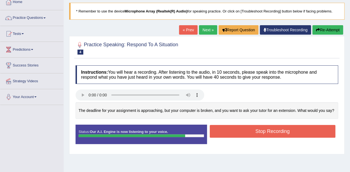
click at [321, 130] on button "Stop Recording" at bounding box center [273, 131] width 126 height 13
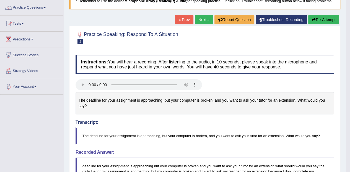
scroll to position [0, 0]
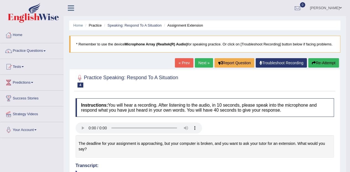
click at [201, 64] on link "Next »" at bounding box center [204, 62] width 18 height 9
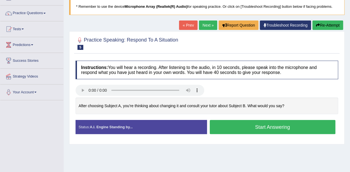
click at [248, 127] on button "Start Answering" at bounding box center [273, 127] width 126 height 14
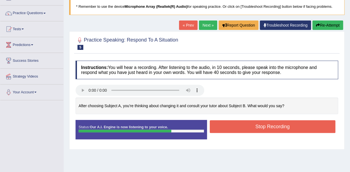
click at [256, 122] on button "Stop Recording" at bounding box center [273, 126] width 126 height 13
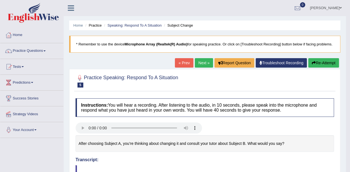
click at [207, 61] on link "Next »" at bounding box center [204, 62] width 18 height 9
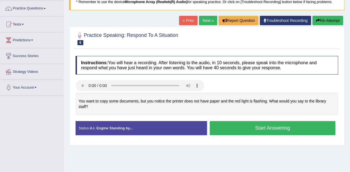
click at [247, 125] on button "Start Answering" at bounding box center [273, 128] width 126 height 14
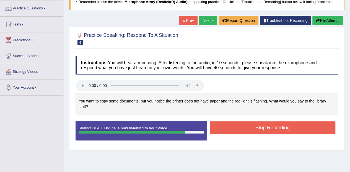
click at [303, 128] on button "Stop Recording" at bounding box center [273, 127] width 126 height 13
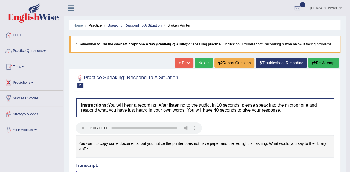
click at [200, 62] on link "Next »" at bounding box center [204, 62] width 18 height 9
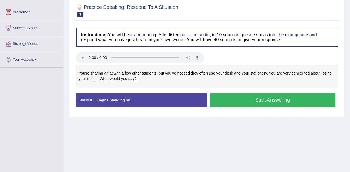
click at [256, 99] on button "Start Answering" at bounding box center [273, 100] width 126 height 14
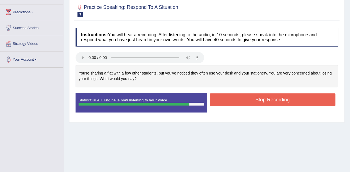
click at [320, 95] on button "Stop Recording" at bounding box center [273, 99] width 126 height 13
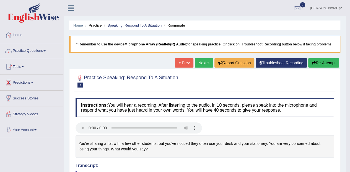
click at [200, 64] on link "Next »" at bounding box center [204, 62] width 18 height 9
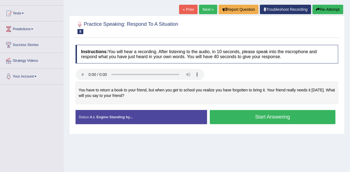
click at [234, 112] on button "Start Answering" at bounding box center [273, 117] width 126 height 14
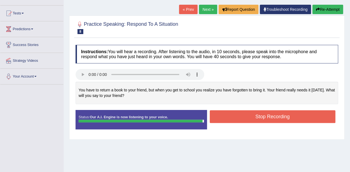
click at [264, 110] on div "Start Answering" at bounding box center [272, 110] width 131 height 0
click at [267, 113] on button "Stop Recording" at bounding box center [273, 116] width 126 height 13
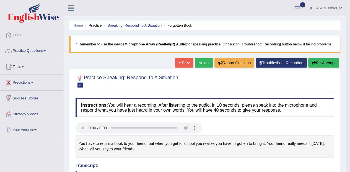
click at [206, 66] on link "Next »" at bounding box center [204, 62] width 18 height 9
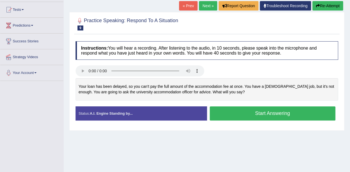
click at [260, 108] on button "Start Answering" at bounding box center [273, 113] width 126 height 14
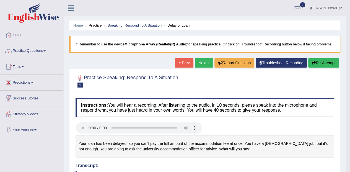
click at [203, 61] on link "Next »" at bounding box center [204, 62] width 18 height 9
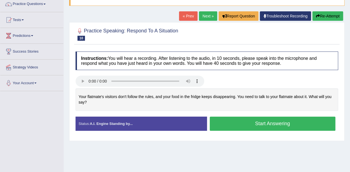
click at [239, 124] on button "Start Answering" at bounding box center [273, 123] width 126 height 14
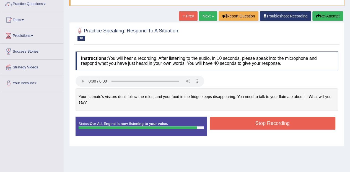
click at [239, 123] on button "Stop Recording" at bounding box center [273, 123] width 126 height 13
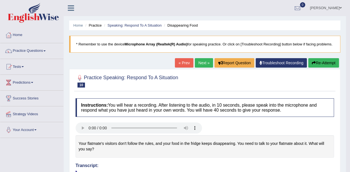
click at [200, 66] on link "Next »" at bounding box center [204, 62] width 18 height 9
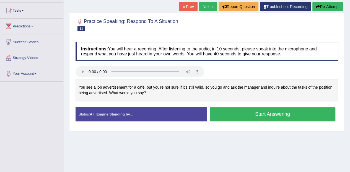
click at [241, 116] on button "Start Answering" at bounding box center [273, 114] width 126 height 14
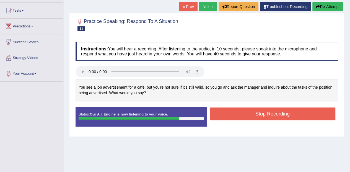
click at [258, 110] on button "Stop Recording" at bounding box center [273, 113] width 126 height 13
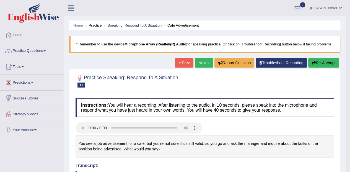
click at [204, 62] on link "Next »" at bounding box center [204, 62] width 18 height 9
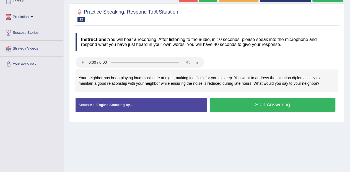
click at [238, 104] on button "Start Answering" at bounding box center [273, 105] width 126 height 14
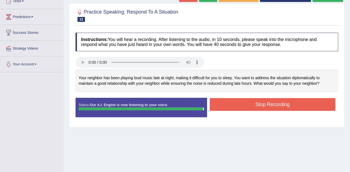
click at [258, 106] on button "Stop Recording" at bounding box center [273, 104] width 126 height 13
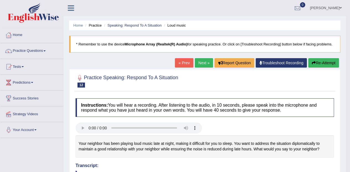
click at [204, 60] on link "Next »" at bounding box center [204, 62] width 18 height 9
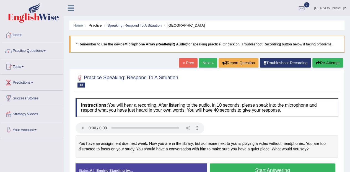
click at [30, 50] on link "Practice Questions" at bounding box center [31, 50] width 63 height 14
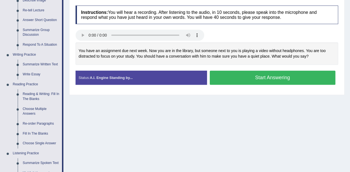
scroll to position [93, 0]
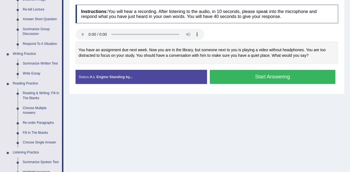
click at [50, 97] on link "Reading & Writing: Fill In The Blanks" at bounding box center [41, 95] width 42 height 15
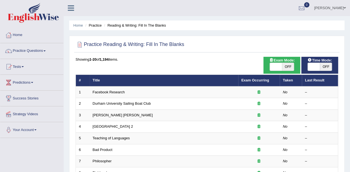
click at [122, 92] on link "Facebook Research" at bounding box center [109, 92] width 32 height 4
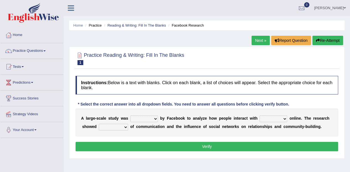
click at [149, 118] on select "surveyed had asked made" at bounding box center [144, 118] width 28 height 7
click at [130, 115] on select "surveyed had asked made" at bounding box center [144, 118] width 28 height 7
click at [151, 120] on select "surveyed had asked made" at bounding box center [144, 118] width 28 height 7
select select "made"
click at [130, 115] on select "surveyed had asked made" at bounding box center [144, 118] width 28 height 7
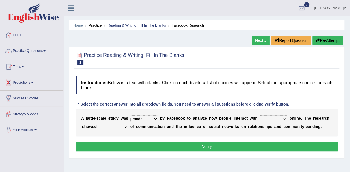
click at [299, 119] on b "e" at bounding box center [300, 118] width 2 height 4
click at [292, 117] on b "n" at bounding box center [293, 118] width 2 height 4
click at [283, 117] on select "together all each other another" at bounding box center [273, 118] width 28 height 7
select select "each other"
click at [259, 115] on select "together all each other another" at bounding box center [273, 118] width 28 height 7
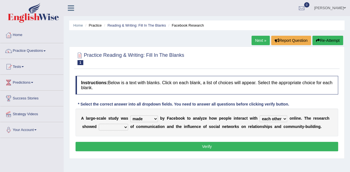
click at [117, 124] on select "advantages standards fellowships patterns" at bounding box center [113, 127] width 29 height 7
select select "advantages"
click at [99, 124] on select "advantages standards fellowships patterns" at bounding box center [113, 127] width 29 height 7
click at [182, 144] on button "Verify" at bounding box center [206, 146] width 262 height 9
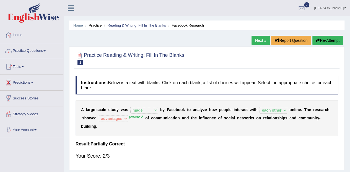
click at [260, 40] on link "Next »" at bounding box center [260, 40] width 18 height 9
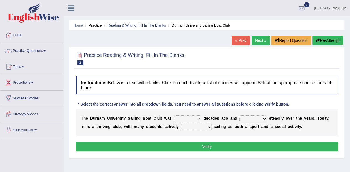
click at [197, 116] on select "found fund founded find" at bounding box center [188, 118] width 28 height 7
select select "find"
click at [174, 115] on select "found fund founded find" at bounding box center [188, 118] width 28 height 7
click at [260, 120] on select "grow growing has grown grown" at bounding box center [253, 118] width 28 height 7
select select "grow"
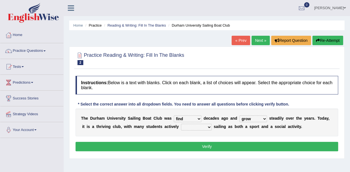
click at [239, 115] on select "grow growing has grown grown" at bounding box center [253, 118] width 28 height 7
click at [201, 125] on select "enjoy enjoyed are enjoying enjoying" at bounding box center [196, 127] width 31 height 7
select select "enjoy"
click at [181, 124] on select "enjoy enjoyed are enjoying enjoying" at bounding box center [196, 127] width 31 height 7
click at [217, 146] on button "Verify" at bounding box center [206, 146] width 262 height 9
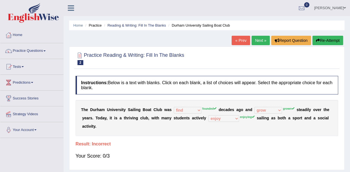
click at [332, 40] on button "Re-Attempt" at bounding box center [327, 40] width 31 height 9
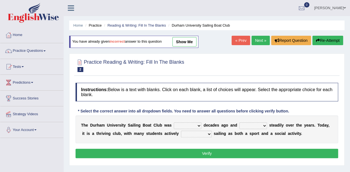
click at [195, 122] on select "found fund founded find" at bounding box center [188, 125] width 28 height 7
select select "founded"
click at [174, 122] on select "found fund founded find" at bounding box center [188, 125] width 28 height 7
click at [262, 123] on select "grow growing has grown grown" at bounding box center [253, 125] width 28 height 7
select select "growing"
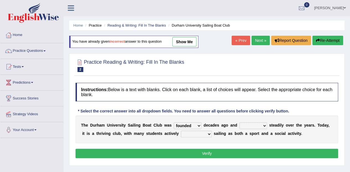
click at [239, 122] on select "grow growing has grown grown" at bounding box center [253, 125] width 28 height 7
click at [199, 134] on select "enjoy enjoyed are enjoying enjoying" at bounding box center [196, 133] width 31 height 7
select select "enjoying"
click at [181, 130] on select "enjoy enjoyed are enjoying enjoying" at bounding box center [196, 133] width 31 height 7
click at [226, 151] on button "Verify" at bounding box center [206, 152] width 262 height 9
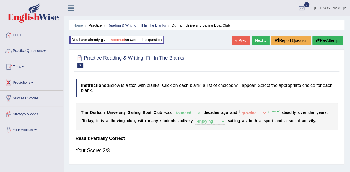
click at [260, 45] on link "Next »" at bounding box center [260, 40] width 18 height 9
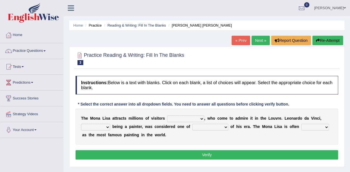
click at [197, 118] on select "around the year the all year all year round per year" at bounding box center [185, 118] width 37 height 7
click at [167, 115] on select "around the year the all year all year round per year" at bounding box center [185, 118] width 37 height 7
click at [199, 118] on select "around the year the all year all year round per year" at bounding box center [185, 118] width 37 height 7
select select "all year round"
click at [167, 115] on select "around the year the all year all year round per year" at bounding box center [185, 118] width 37 height 7
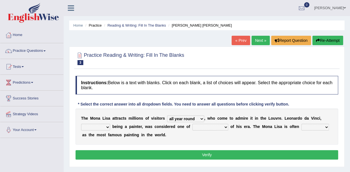
click at [104, 129] on select "rather than as much as as well as as long as" at bounding box center [95, 127] width 29 height 7
click at [102, 162] on div "Instructions: Below is a text with blanks. Click on each blank, a list of choic…" at bounding box center [206, 118] width 265 height 91
click at [103, 126] on select "rather than as much as as well as as long as" at bounding box center [95, 127] width 29 height 7
click at [81, 124] on select "rather than as much as as well as as long as" at bounding box center [95, 127] width 29 height 7
click at [104, 124] on select "rather than as much as as well as as long as" at bounding box center [95, 127] width 29 height 7
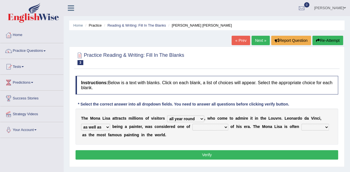
select select "as much as"
click at [81, 124] on select "rather than as much as as well as as long as" at bounding box center [95, 127] width 29 height 7
click at [220, 124] on select "better artists artist the better artist the best artists" at bounding box center [210, 127] width 36 height 7
select select "the best artists"
click at [192, 124] on select "better artists artist the better artist the best artists" at bounding box center [210, 127] width 36 height 7
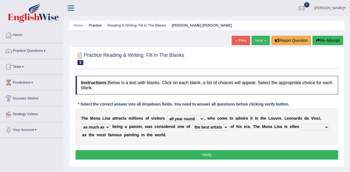
click at [226, 153] on button "Verify" at bounding box center [206, 154] width 262 height 9
click at [220, 153] on button "Verify" at bounding box center [206, 154] width 262 height 9
click at [311, 128] on select "classified suggested predicted described" at bounding box center [315, 127] width 28 height 7
click at [301, 124] on select "classified suggested predicted described" at bounding box center [315, 127] width 28 height 7
click at [305, 154] on button "Verify" at bounding box center [206, 154] width 262 height 9
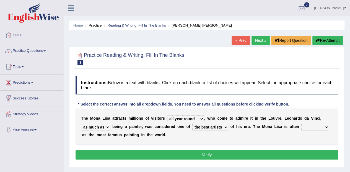
click at [323, 126] on select "classified suggested predicted described" at bounding box center [315, 127] width 28 height 7
select select "classified"
click at [301, 124] on select "classified suggested predicted described" at bounding box center [315, 127] width 28 height 7
click at [311, 153] on button "Verify" at bounding box center [206, 154] width 262 height 9
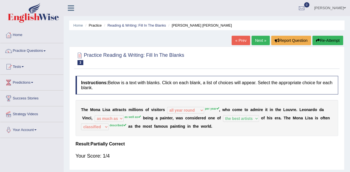
click at [332, 41] on button "Re-Attempt" at bounding box center [327, 40] width 31 height 9
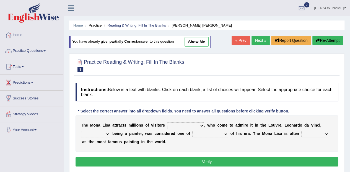
click at [195, 124] on select "around the year the all year all year round per year" at bounding box center [185, 125] width 37 height 7
select select "per year"
click at [167, 122] on select "around the year the all year all year round per year" at bounding box center [185, 125] width 37 height 7
click at [104, 132] on select "rather than as much as as well as as long as" at bounding box center [95, 133] width 29 height 7
select select "as much as"
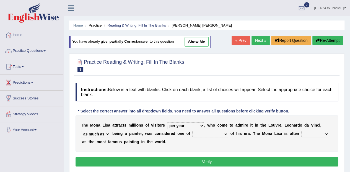
click at [81, 130] on select "rather than as much as as well as as long as" at bounding box center [95, 133] width 29 height 7
click at [202, 133] on select "better artists artist the better artist the best artists" at bounding box center [210, 133] width 36 height 7
select select "the best artists"
click at [192, 130] on select "better artists artist the better artist the best artists" at bounding box center [210, 133] width 36 height 7
click at [311, 131] on select "classified suggested predicted described" at bounding box center [315, 133] width 28 height 7
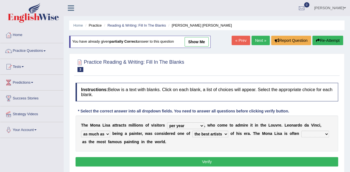
select select "described"
click at [301, 130] on select "classified suggested predicted described" at bounding box center [315, 133] width 28 height 7
click at [321, 159] on button "Verify" at bounding box center [206, 161] width 262 height 9
